Goal: Information Seeking & Learning: Learn about a topic

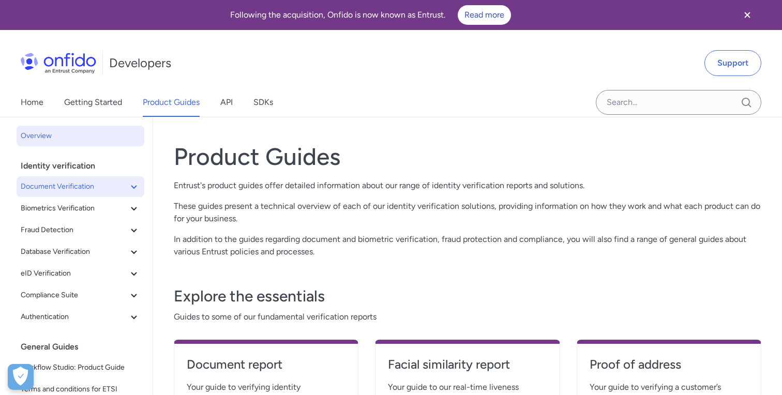
click at [128, 182] on icon at bounding box center [134, 186] width 12 height 12
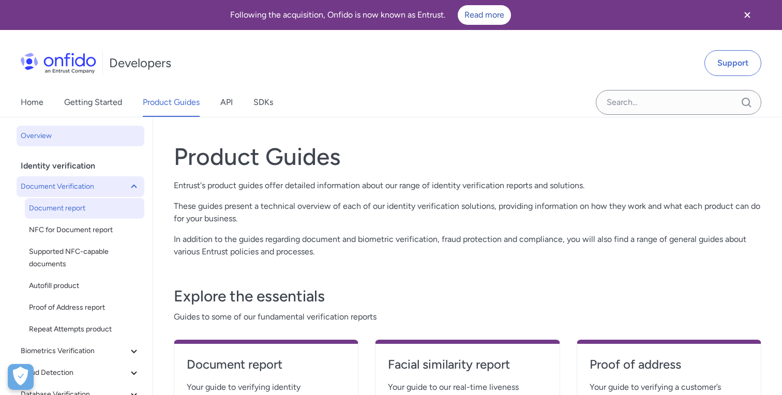
click at [72, 210] on span "Document report" at bounding box center [84, 208] width 111 height 12
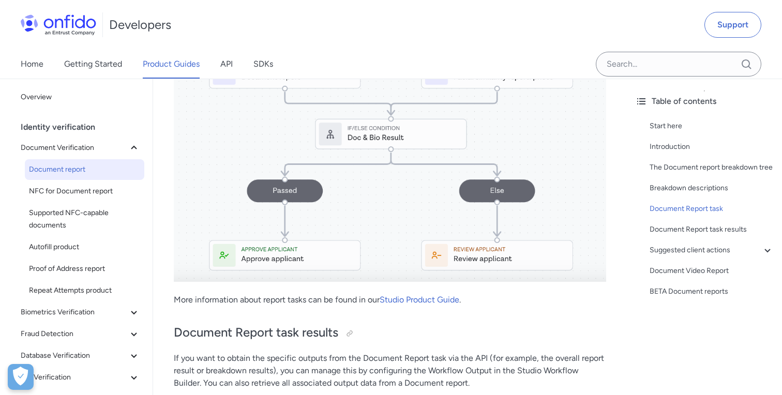
scroll to position [4879, 0]
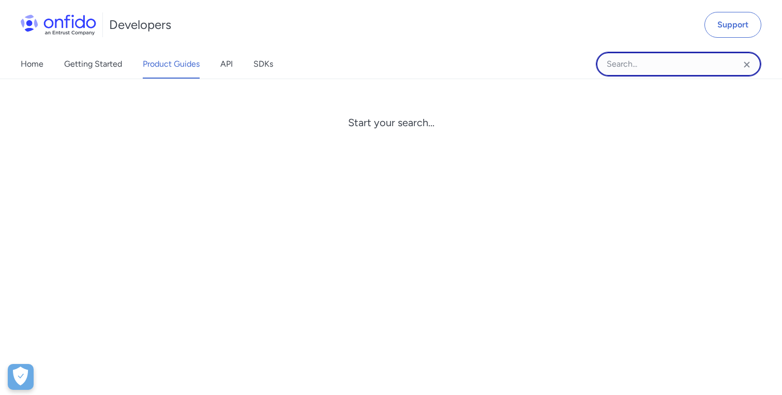
click at [656, 67] on input "Onfido search input field" at bounding box center [678, 64] width 165 height 25
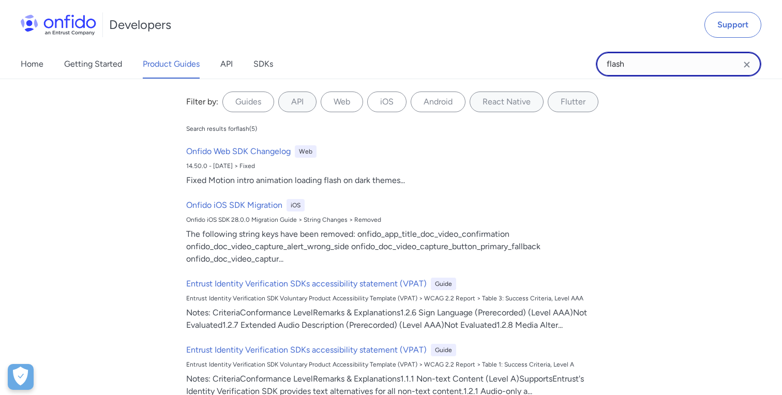
click at [646, 67] on input "flash" at bounding box center [678, 64] width 165 height 25
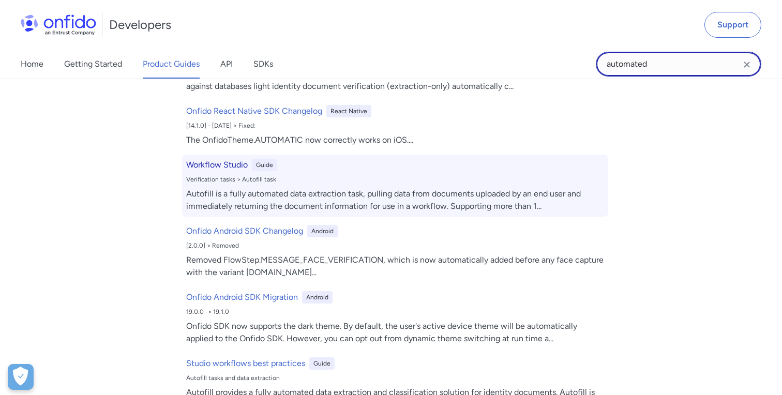
scroll to position [119, 0]
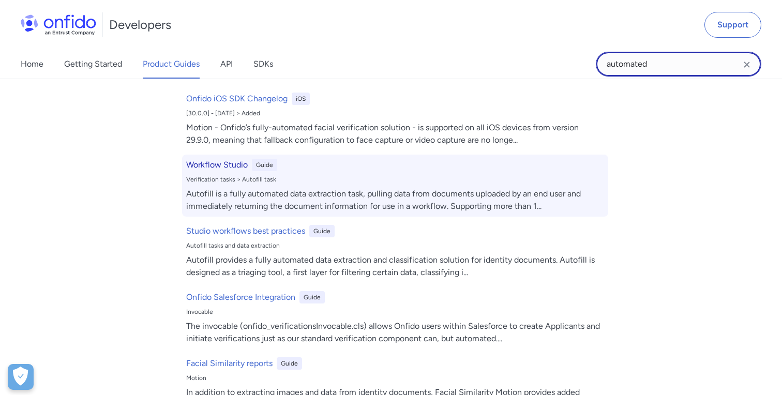
type input "automated"
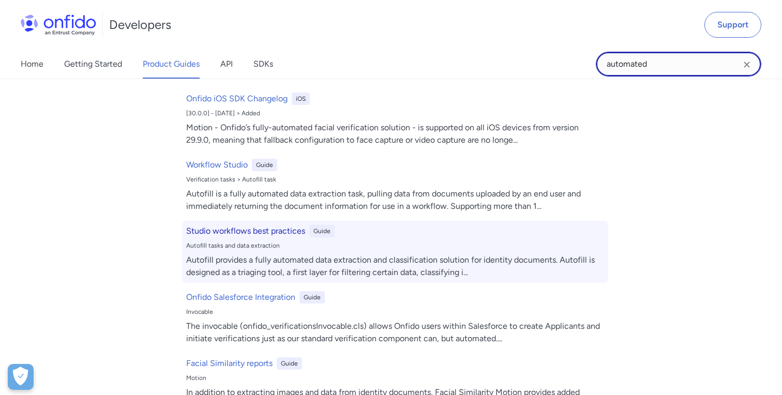
scroll to position [0, 0]
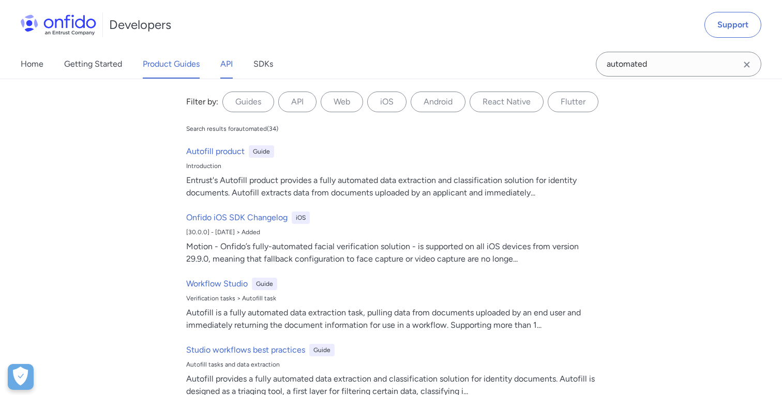
click at [227, 70] on link "API" at bounding box center [226, 64] width 12 height 29
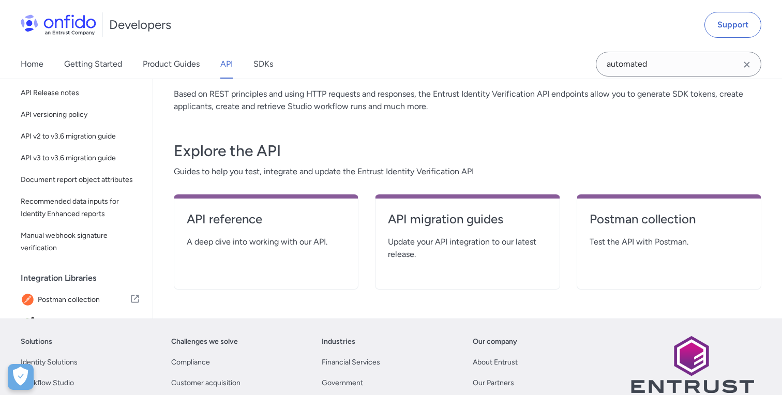
scroll to position [125, 0]
click at [236, 219] on h4 "API reference" at bounding box center [266, 218] width 159 height 17
select select "http"
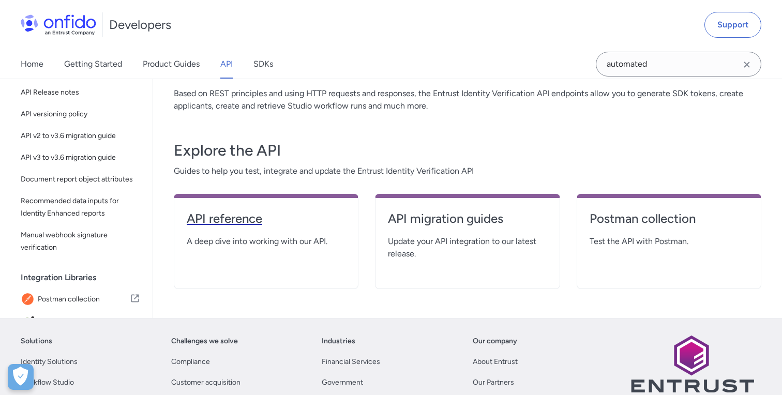
select select "http"
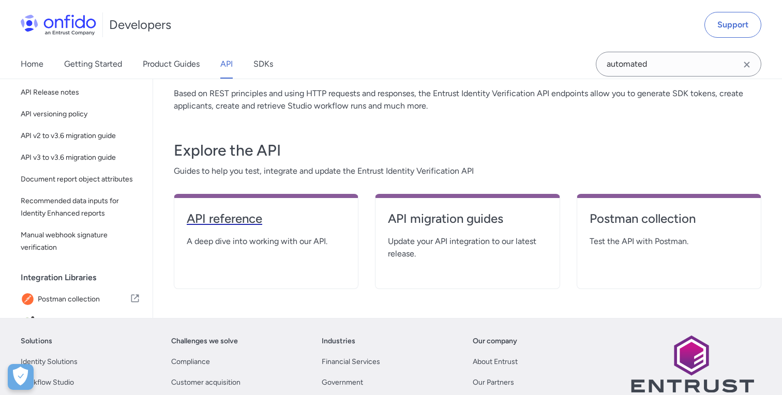
select select "http"
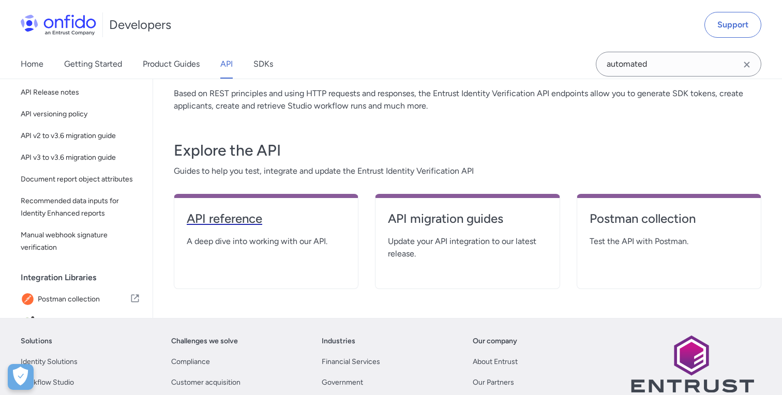
select select "http"
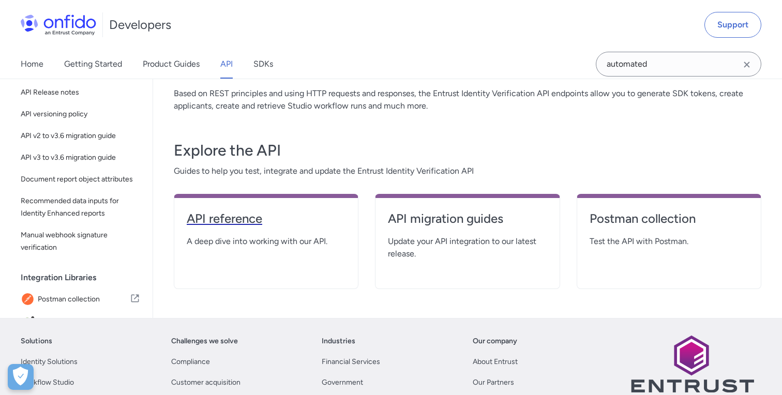
select select "http"
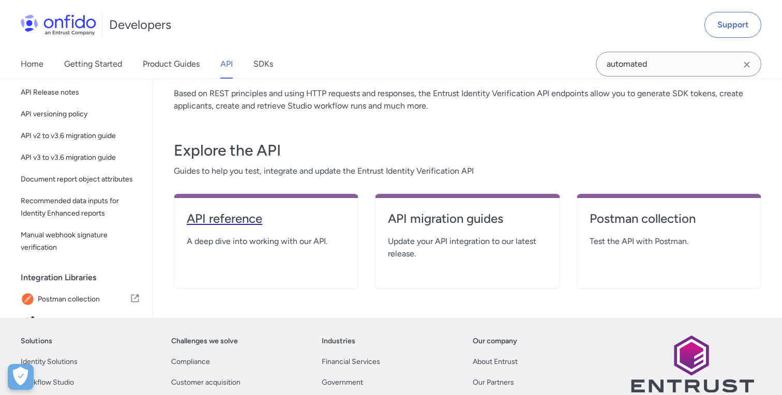
select select "http"
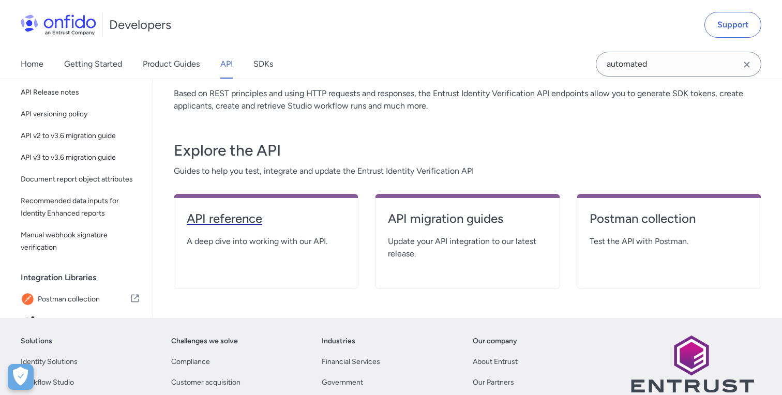
select select "http"
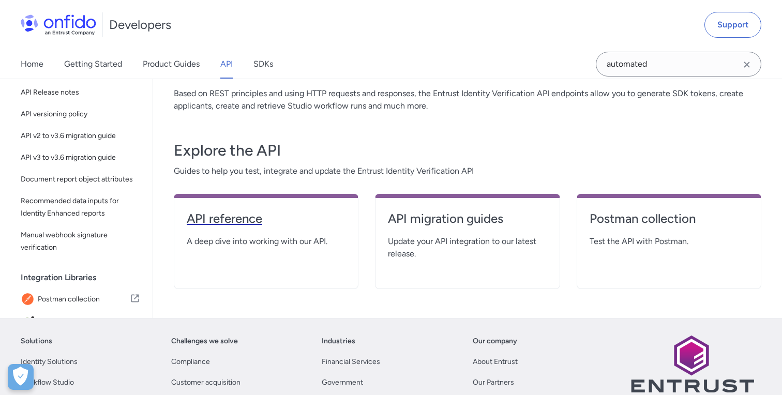
select select "http"
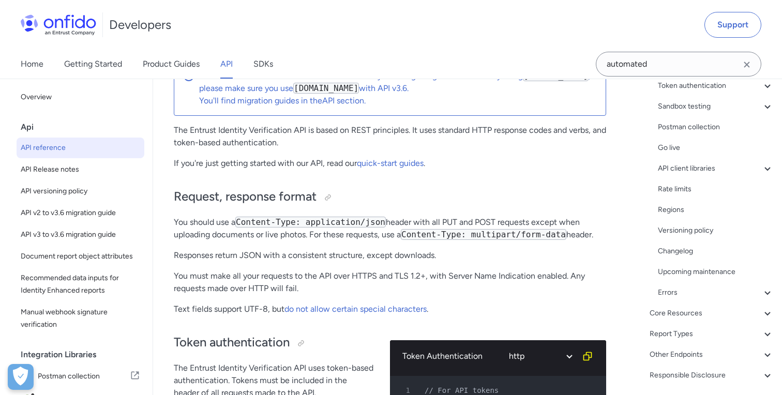
scroll to position [176, 0]
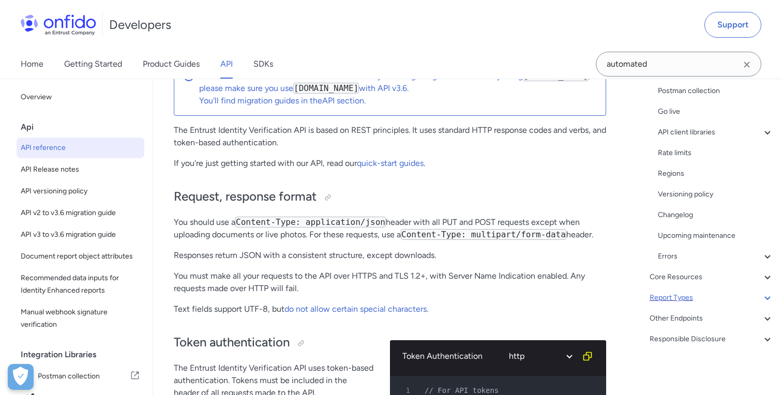
click at [688, 299] on div "Report Types" at bounding box center [712, 298] width 124 height 12
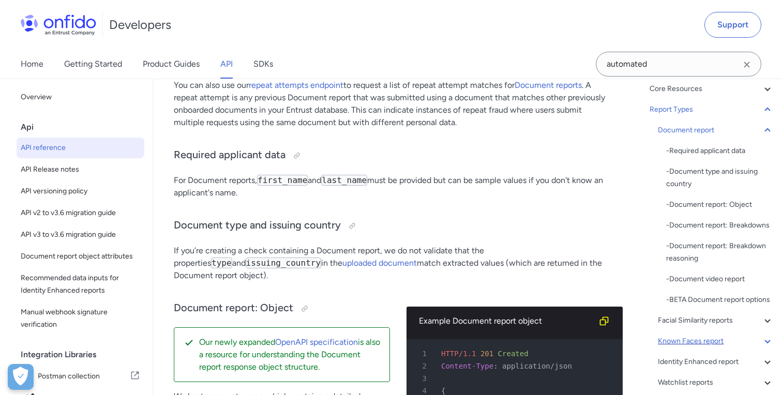
scroll to position [94, 0]
click at [711, 283] on div "- Document video report" at bounding box center [720, 280] width 108 height 12
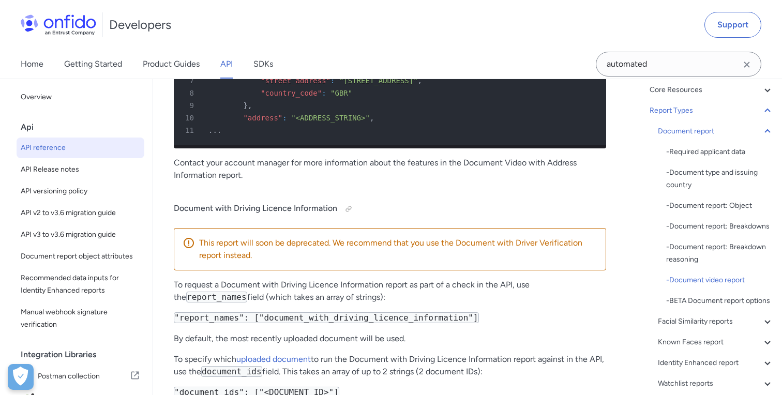
click at [744, 64] on icon "Clear search field button" at bounding box center [747, 64] width 12 height 12
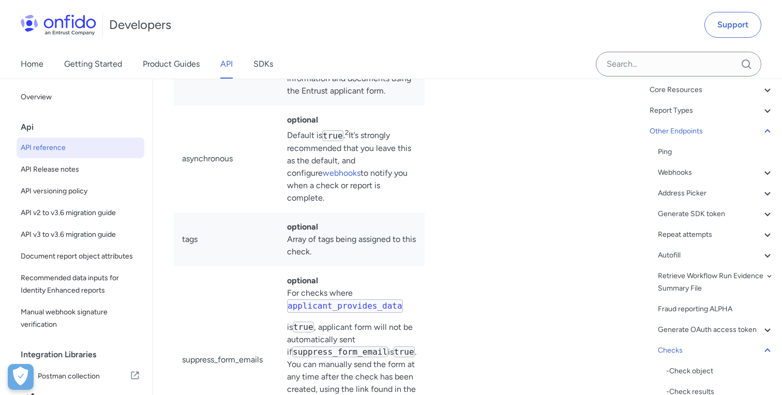
scroll to position [112032, 0]
